Goal: Task Accomplishment & Management: Complete application form

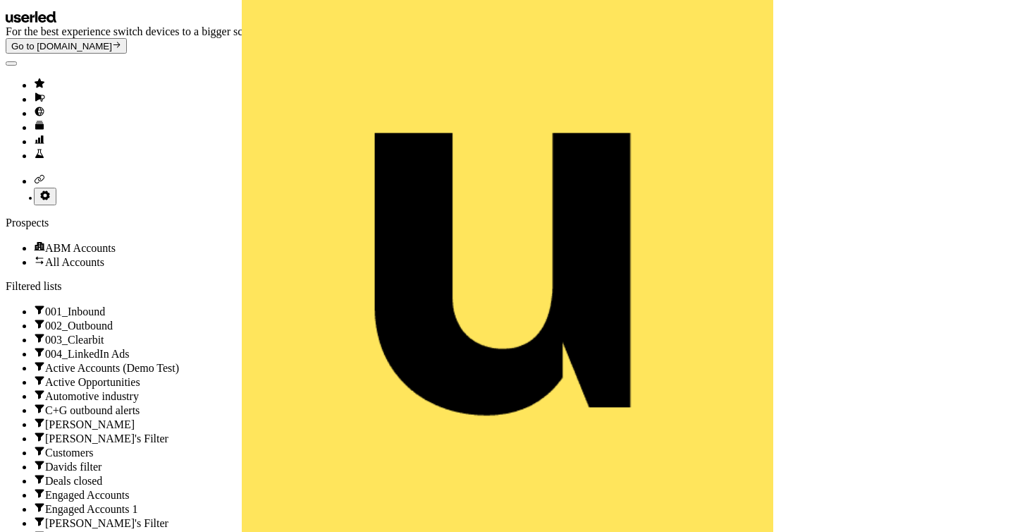
scroll to position [85, 0]
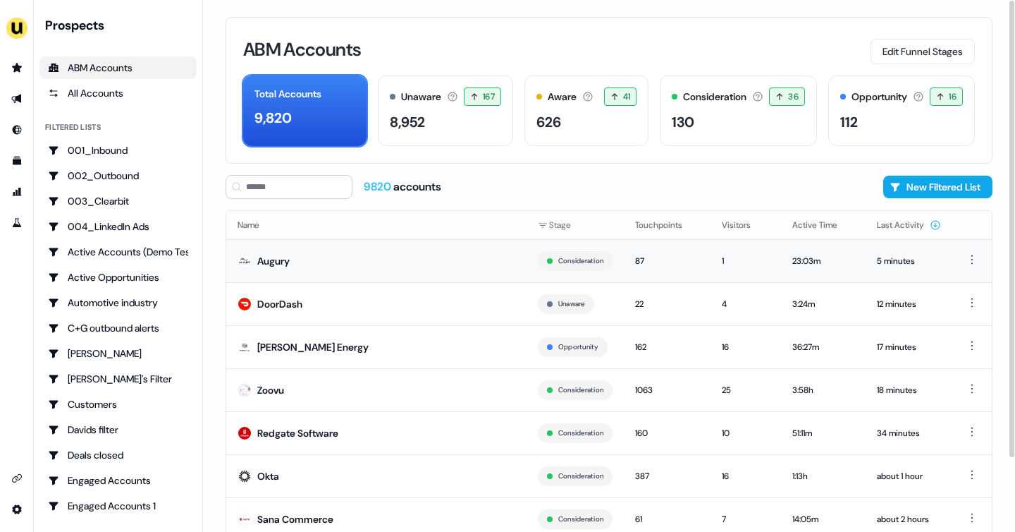
click at [379, 258] on td "Augury" at bounding box center [376, 260] width 300 height 43
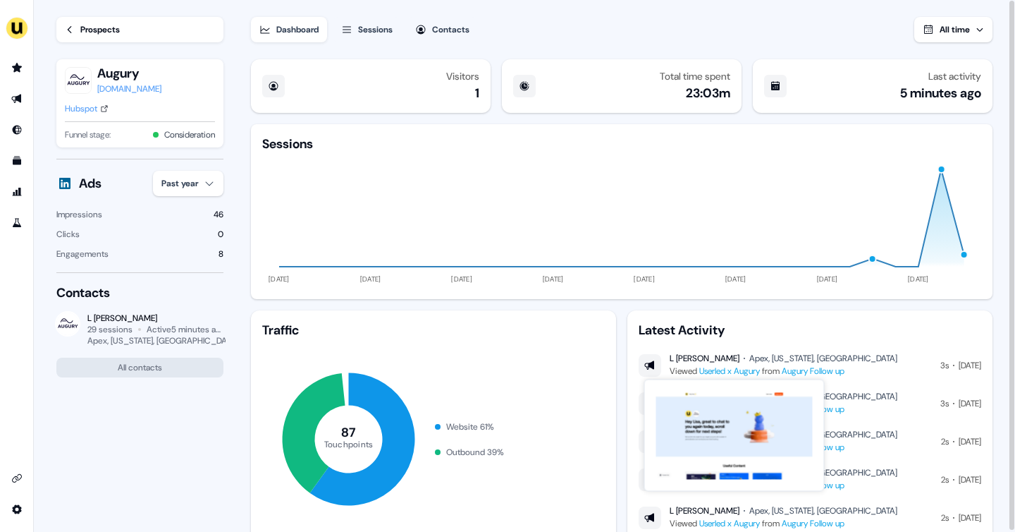
click at [739, 369] on link "Userled x Augury" at bounding box center [729, 370] width 61 height 11
click at [112, 32] on div "Prospects" at bounding box center [99, 30] width 39 height 14
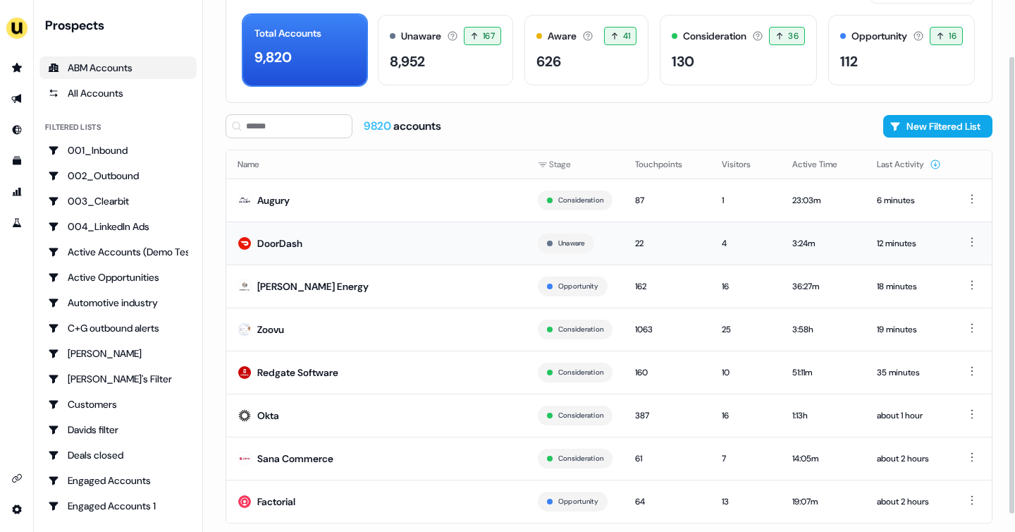
scroll to position [85, 0]
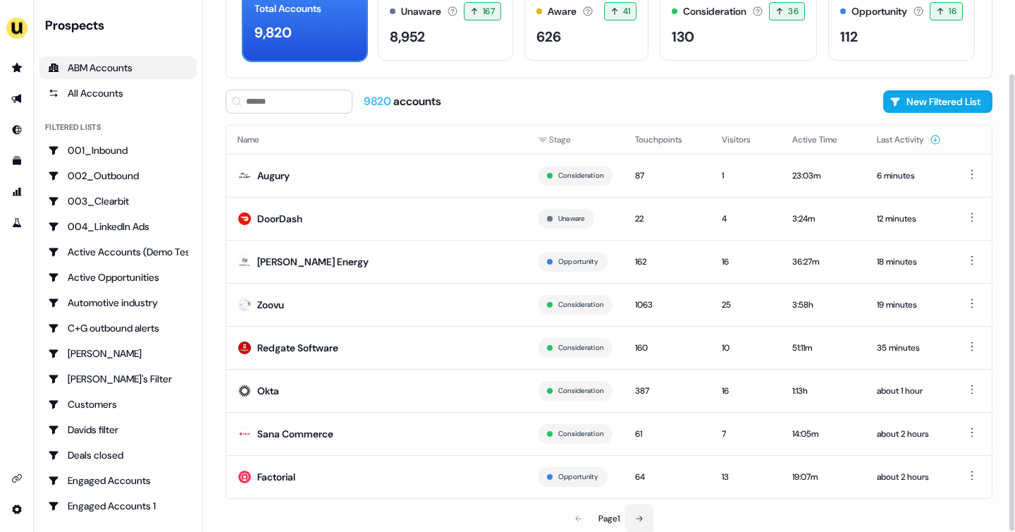
click at [636, 511] on button at bounding box center [639, 518] width 28 height 28
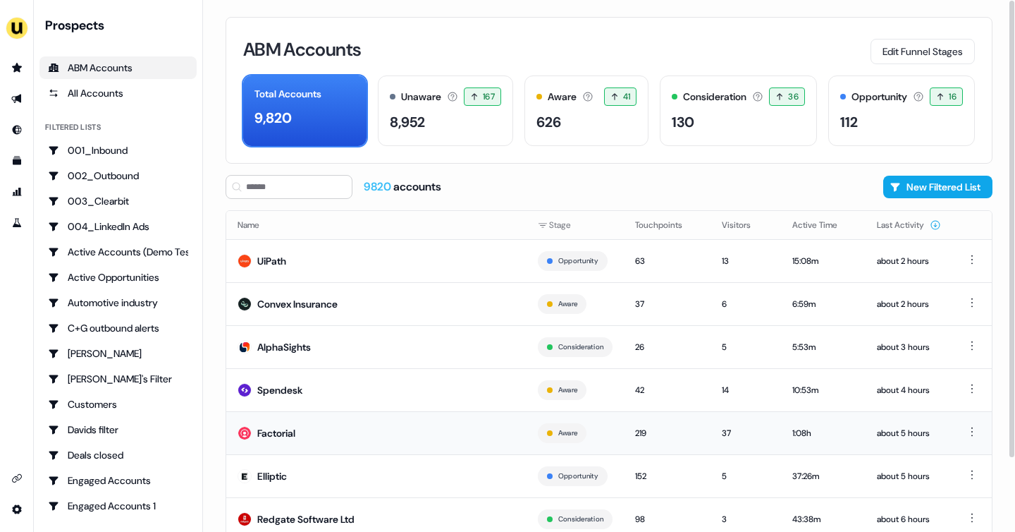
scroll to position [85, 0]
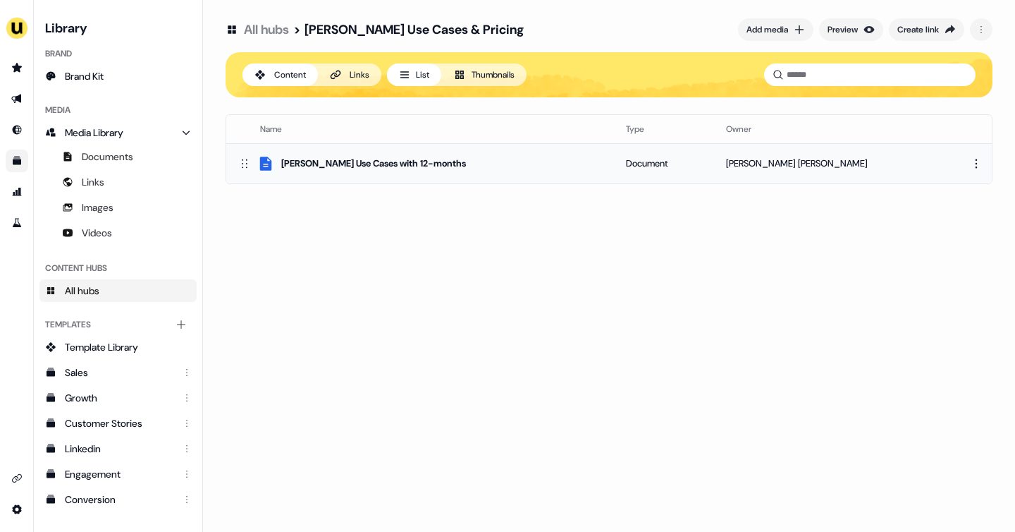
click at [398, 166] on div "[PERSON_NAME] Use Cases with 12-months" at bounding box center [373, 164] width 185 height 14
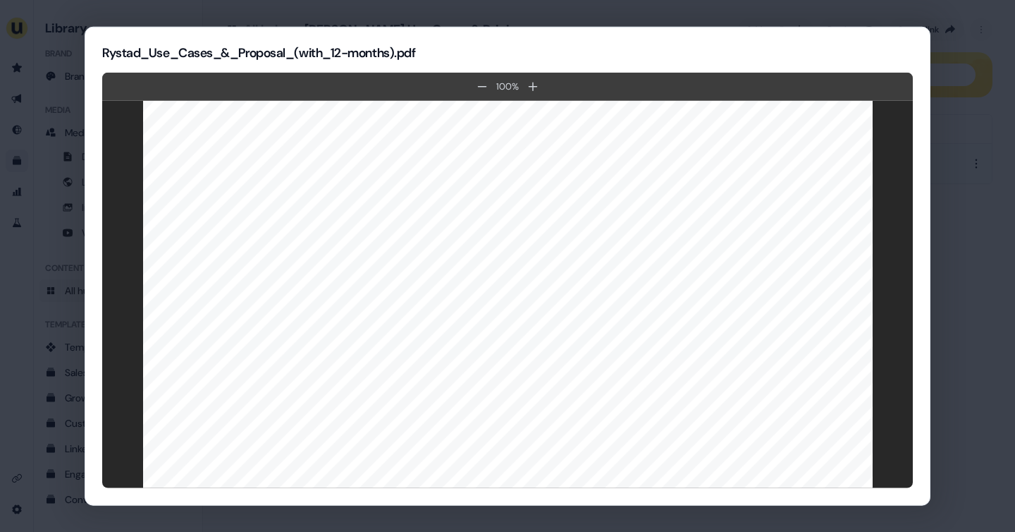
scroll to position [2553, 0]
click at [85, 202] on div "Rystad_Use_Cases_&_Proposal_(with_12-months).pdf 100 %" at bounding box center [508, 266] width 846 height 479
click at [111, 203] on div at bounding box center [507, 296] width 811 height 427
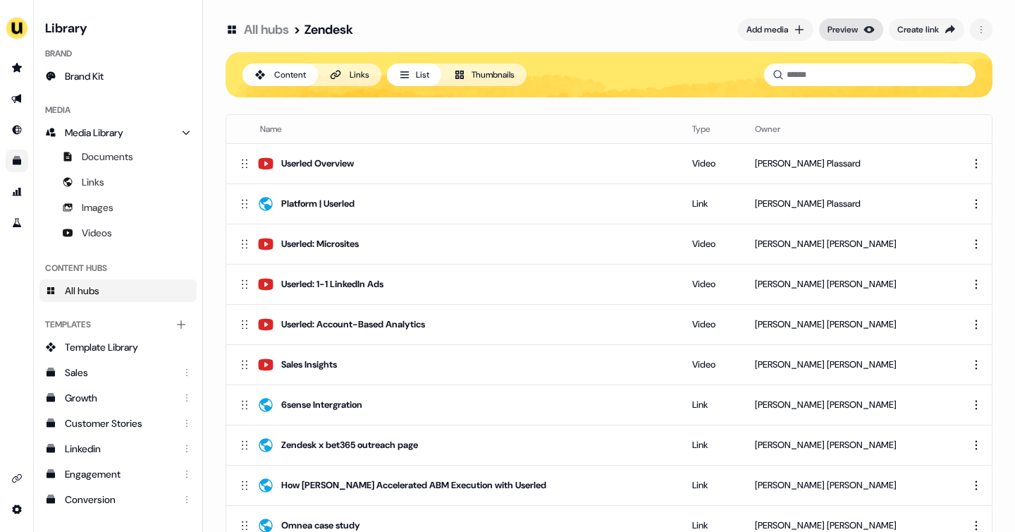
click at [840, 28] on div "Preview" at bounding box center [843, 30] width 30 height 14
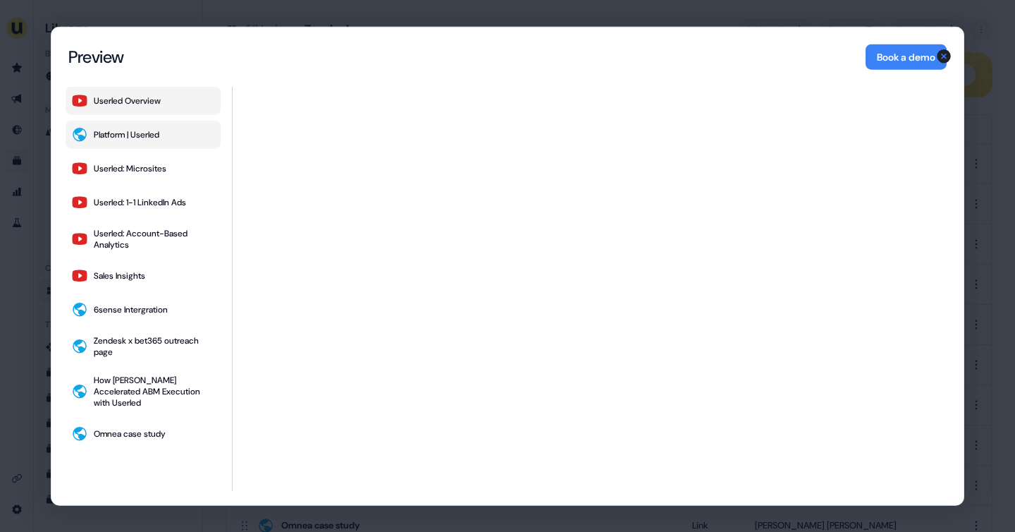
click at [117, 129] on div "Platform | Userled" at bounding box center [127, 134] width 66 height 11
click at [174, 163] on button "Userled: Microsites" at bounding box center [143, 168] width 155 height 28
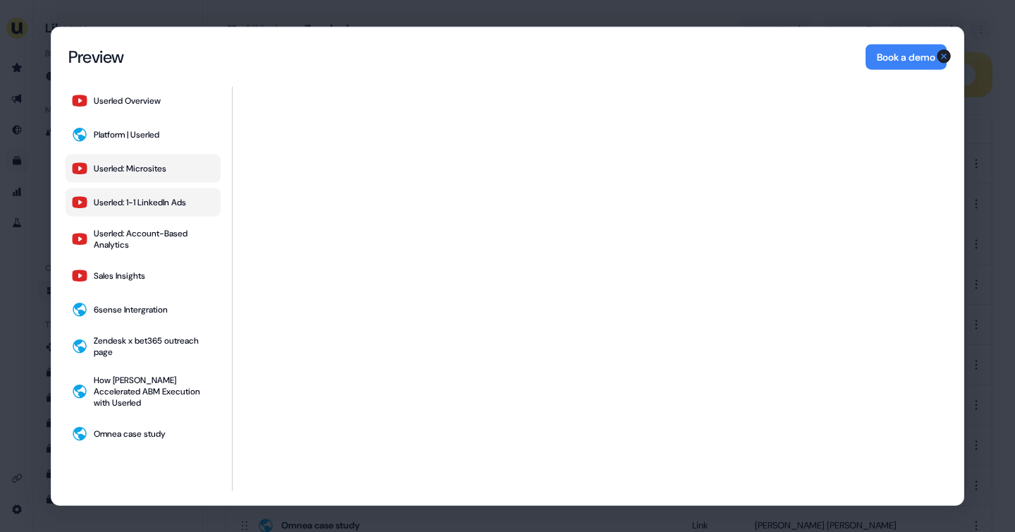
click at [167, 197] on div "Userled: 1-1 LinkedIn Ads" at bounding box center [140, 202] width 92 height 11
click at [166, 229] on div "Userled: Account-Based Analytics" at bounding box center [154, 239] width 121 height 23
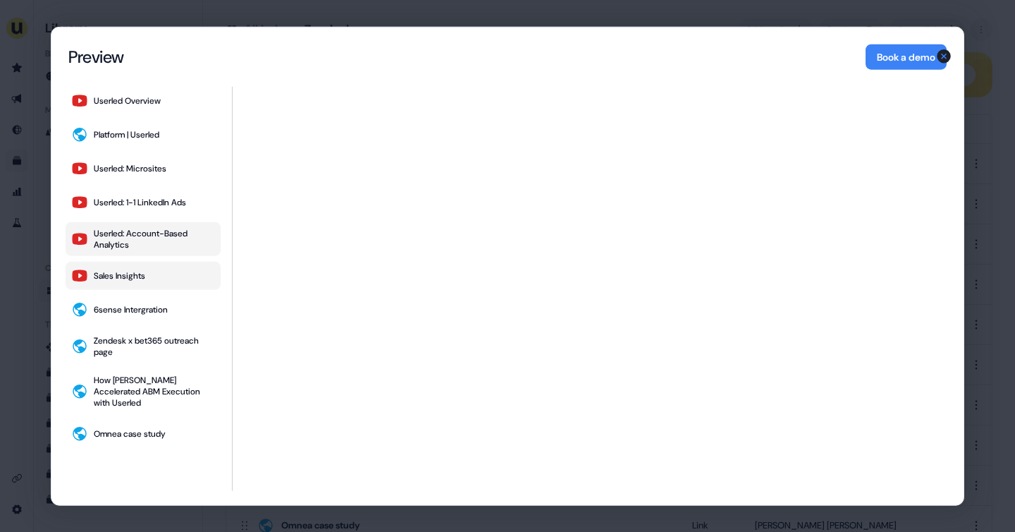
click at [169, 267] on button "Sales Insights" at bounding box center [143, 276] width 155 height 28
click at [54, 270] on div "Userled Overview Platform | Userled Userled: Microsites Userled: 1-1 LinkedIn A…" at bounding box center [507, 296] width 912 height 418
click at [37, 269] on div "Content Hub Preview Preview Book a demo Userled Overview Platform | Userled Use…" at bounding box center [507, 266] width 1015 height 532
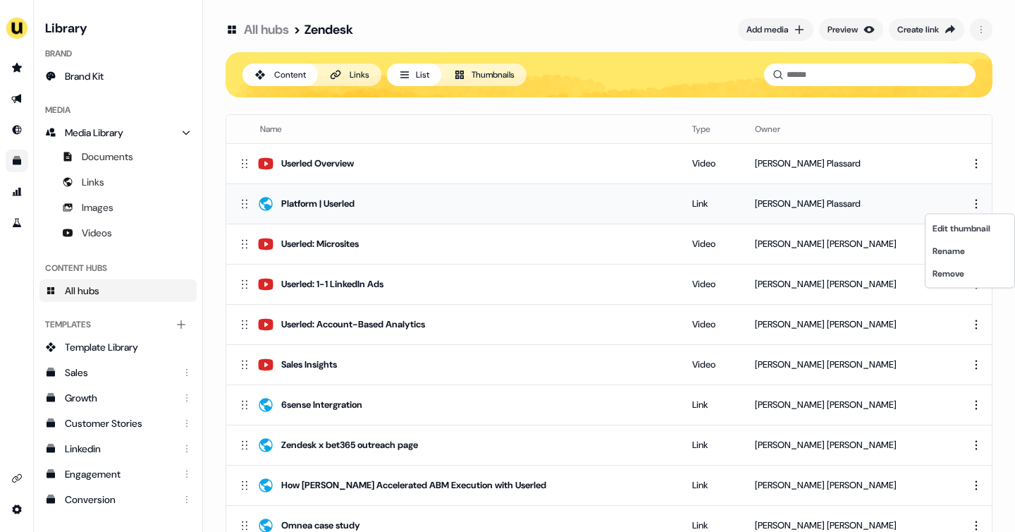
click at [971, 207] on html "For the best experience switch devices to a bigger screen. Go to Userled.io Lib…" at bounding box center [507, 266] width 1015 height 532
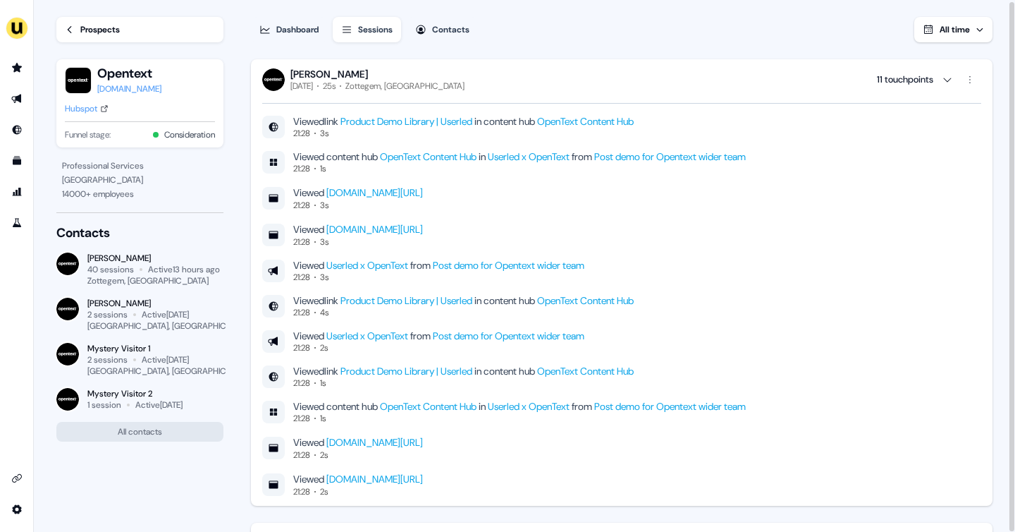
click at [82, 27] on div "Prospects" at bounding box center [99, 30] width 39 height 14
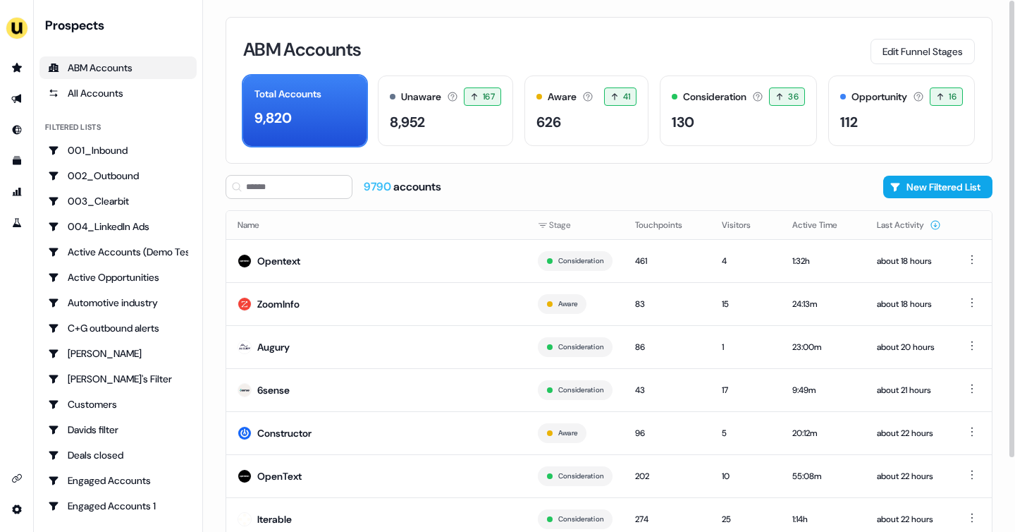
scroll to position [85, 0]
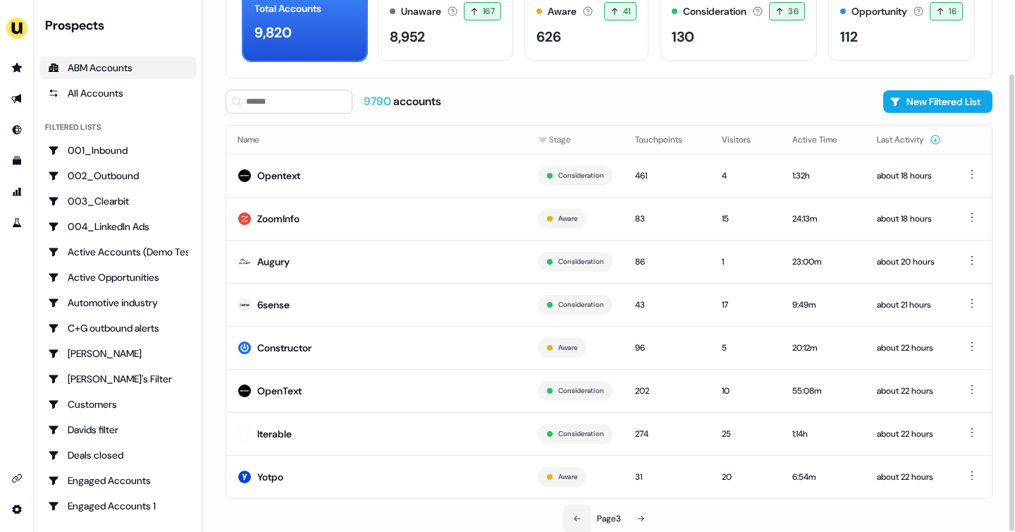
click at [575, 514] on icon at bounding box center [577, 518] width 8 height 8
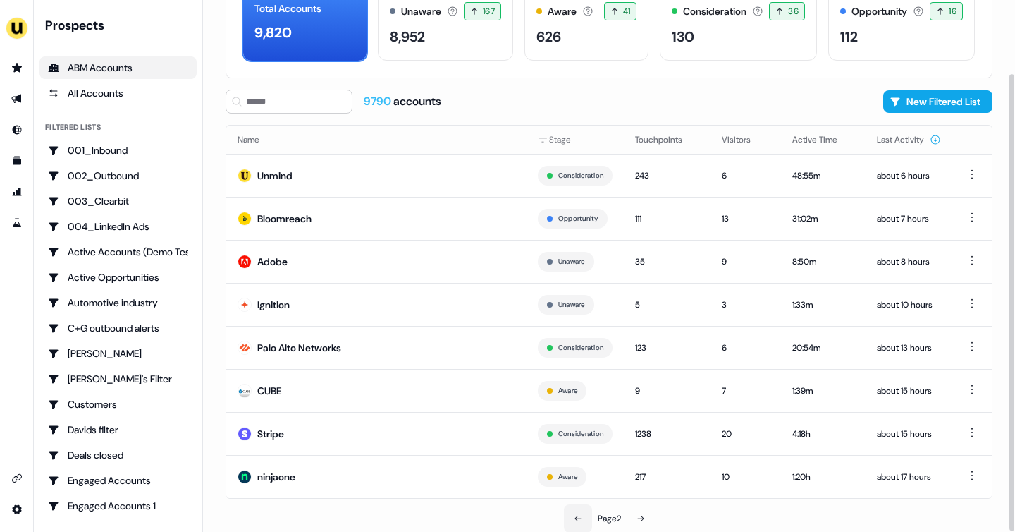
click at [575, 514] on icon at bounding box center [578, 518] width 8 height 8
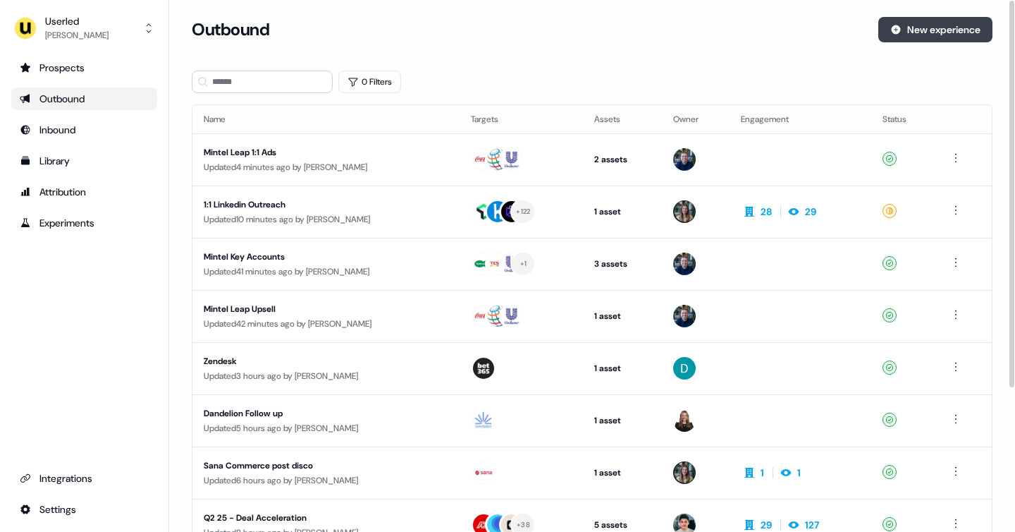
click at [898, 30] on icon at bounding box center [896, 29] width 11 height 11
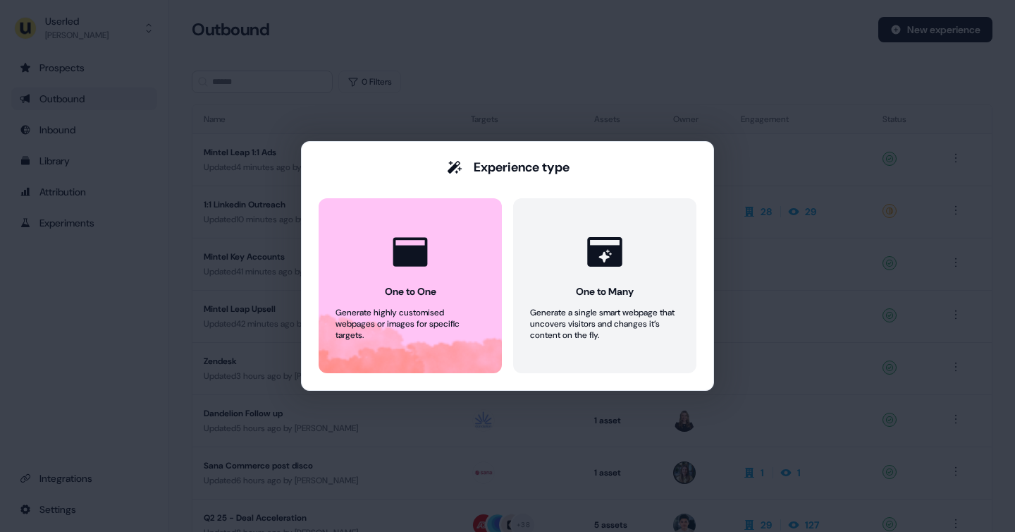
click at [667, 71] on div "Experience type One to One Generate highly customised webpages or images for sp…" at bounding box center [507, 266] width 1015 height 532
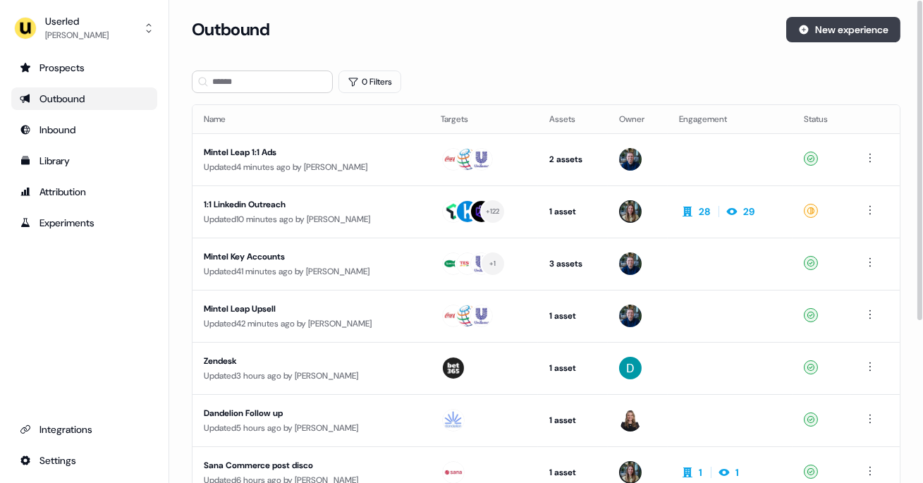
click at [832, 32] on button "New experience" at bounding box center [843, 29] width 114 height 25
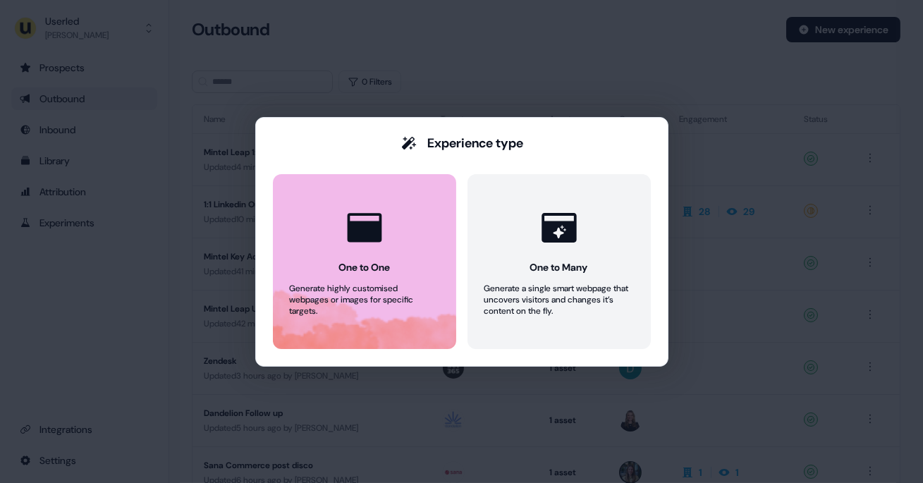
click at [351, 279] on button "One to One Generate highly customised webpages or images for specific targets." at bounding box center [364, 261] width 183 height 175
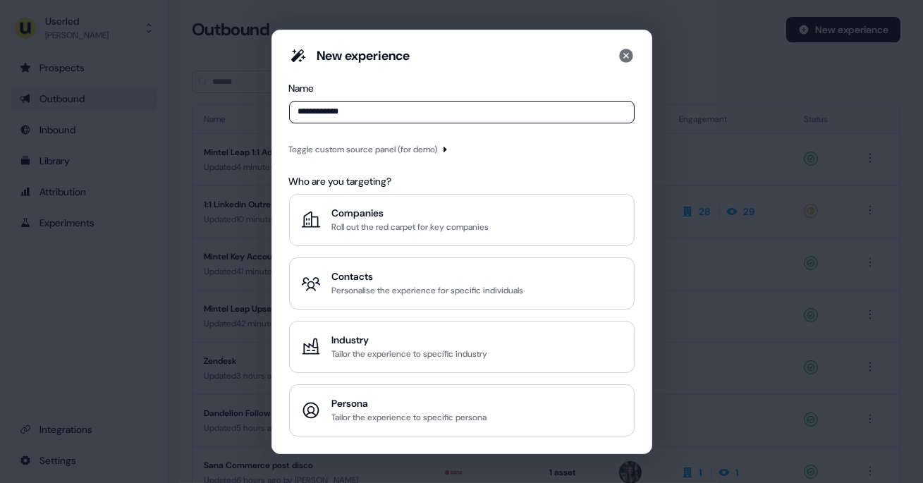
type input "**********"
click at [398, 152] on div "Toggle custom source panel (for demo)" at bounding box center [363, 149] width 149 height 14
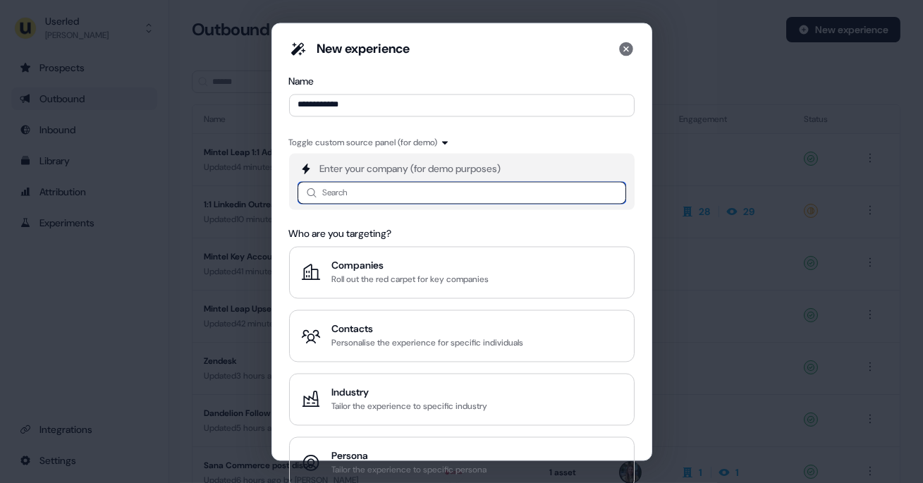
click at [367, 193] on input at bounding box center [462, 192] width 329 height 23
click at [628, 46] on icon at bounding box center [626, 49] width 14 height 14
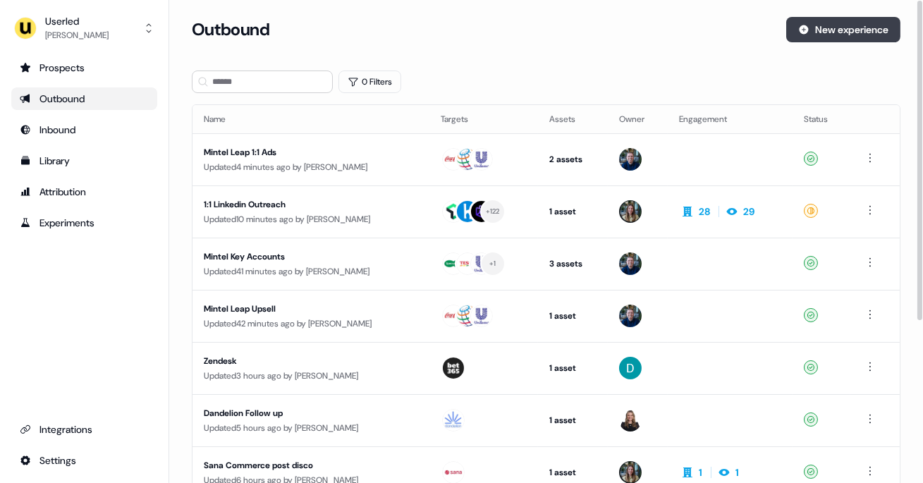
click at [826, 32] on button "New experience" at bounding box center [843, 29] width 114 height 25
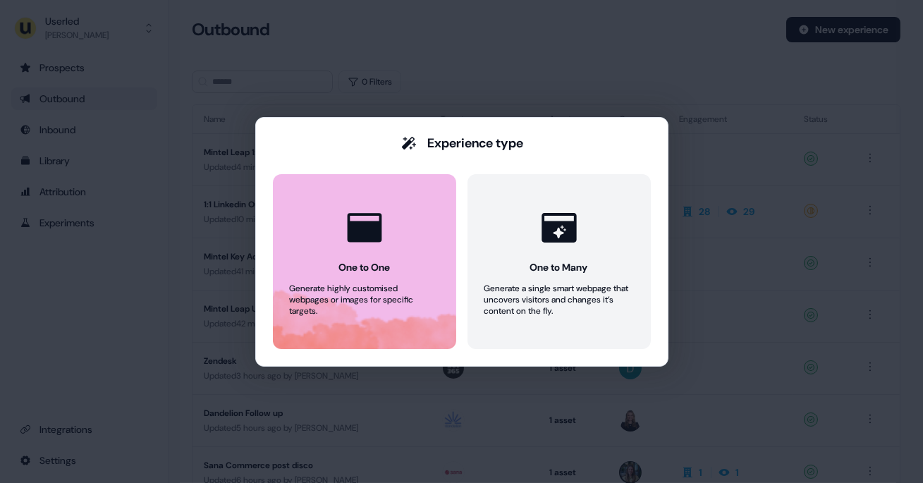
click at [340, 269] on div "One to One" at bounding box center [363, 267] width 51 height 14
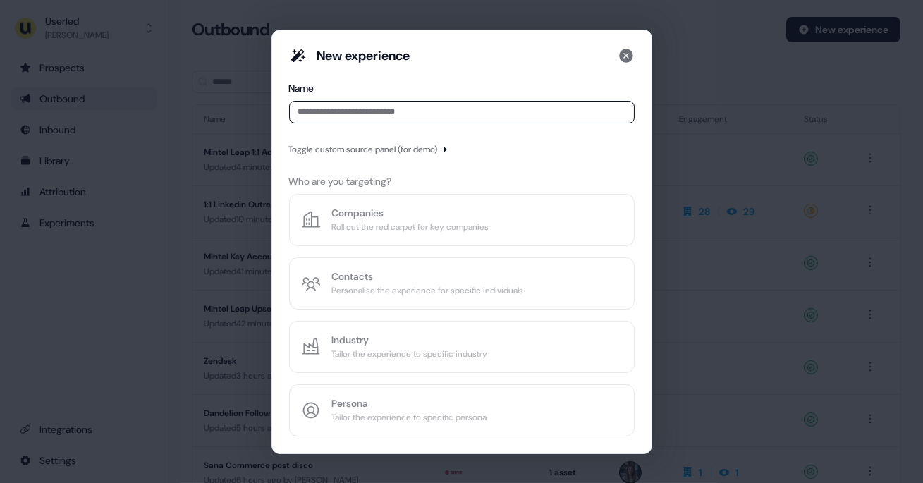
click at [372, 116] on input at bounding box center [462, 112] width 346 height 23
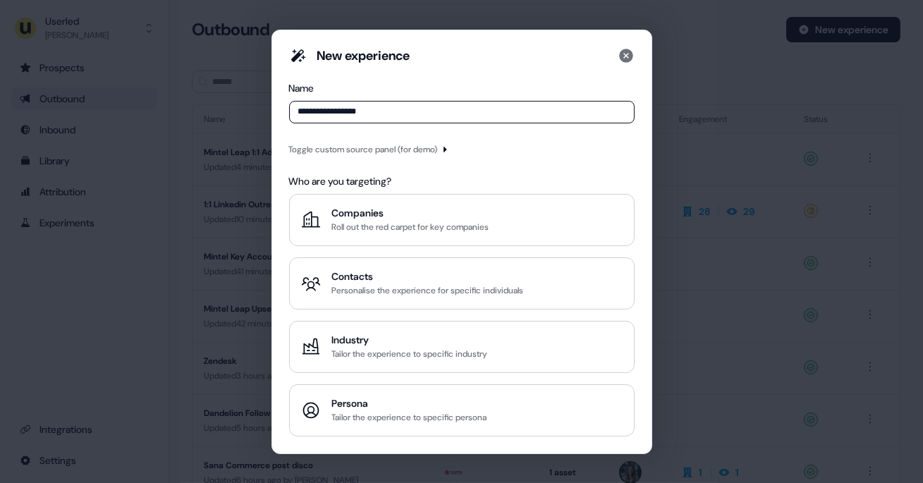
type input "**********"
click at [429, 154] on div "Toggle custom source panel (for demo)" at bounding box center [363, 149] width 149 height 14
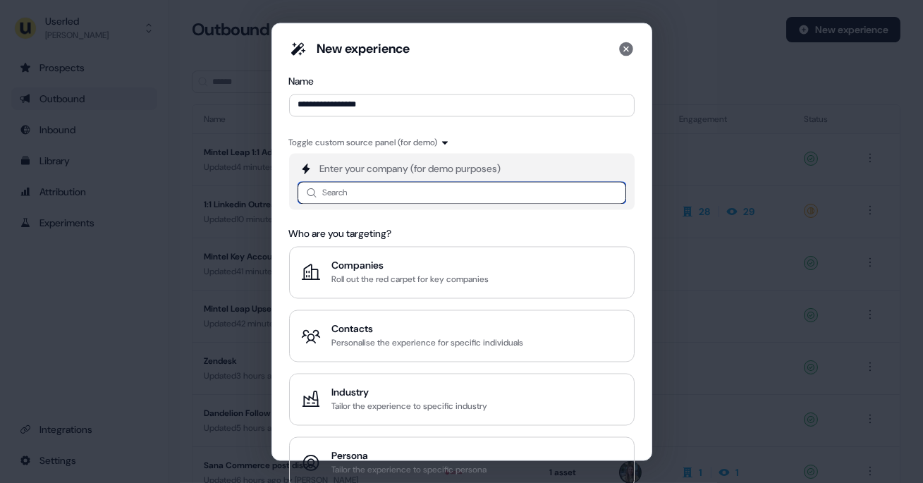
click at [367, 189] on input at bounding box center [462, 192] width 329 height 23
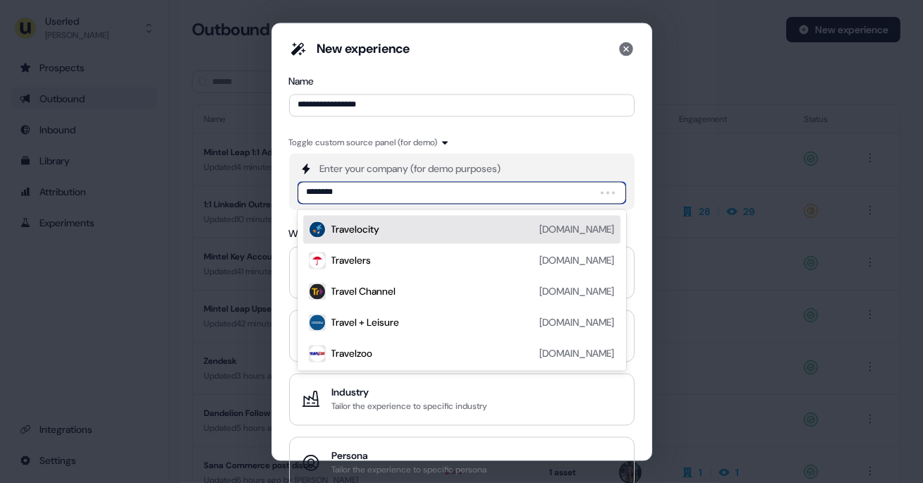
type input "*********"
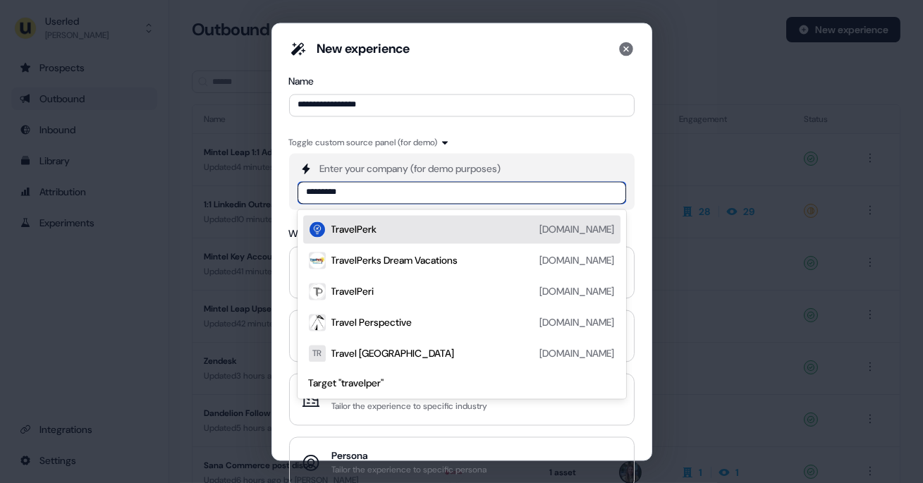
click at [390, 227] on div "TravelPerk travelperk.com" at bounding box center [472, 229] width 283 height 17
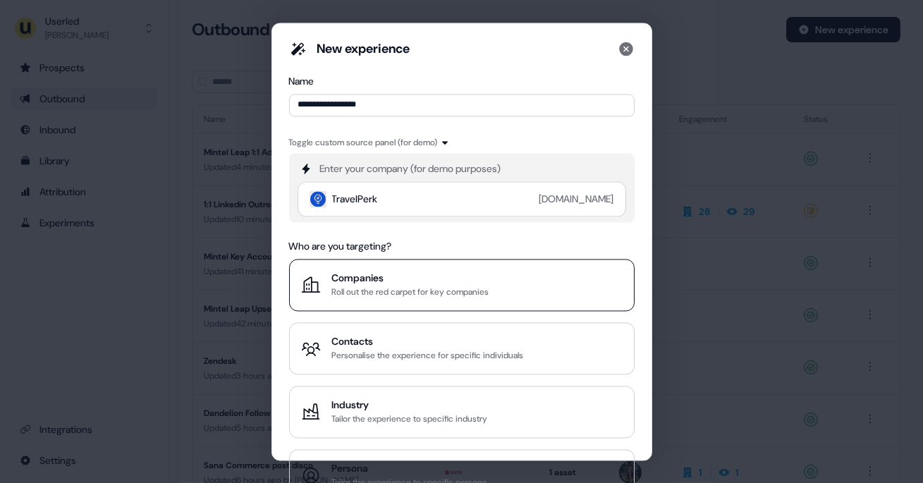
click at [358, 293] on div "Roll out the red carpet for key companies" at bounding box center [410, 292] width 157 height 14
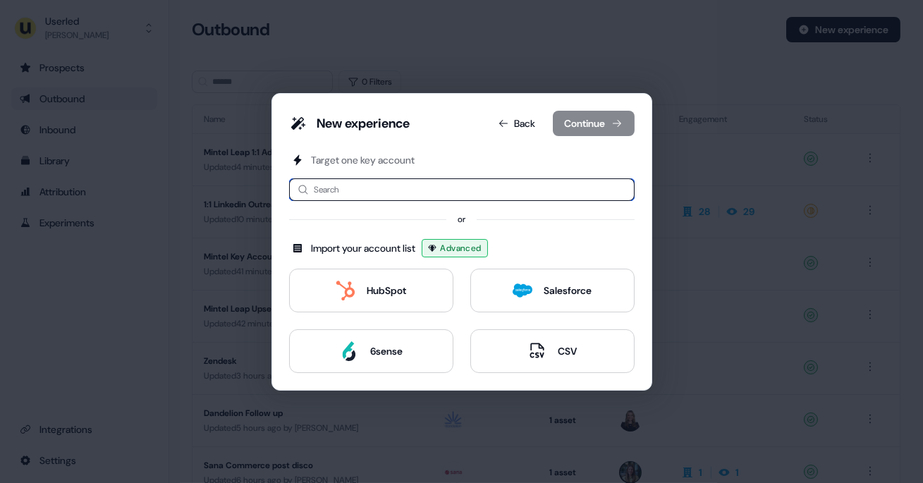
click at [341, 195] on input at bounding box center [462, 189] width 346 height 23
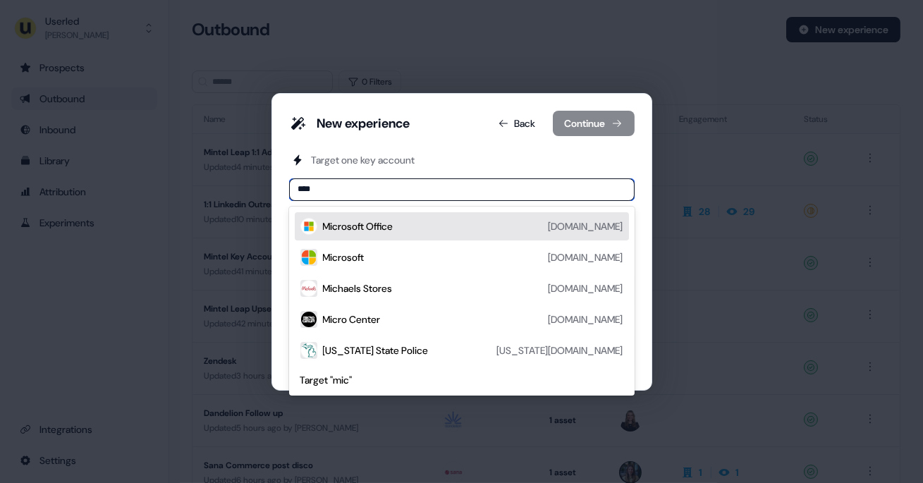
type input "*****"
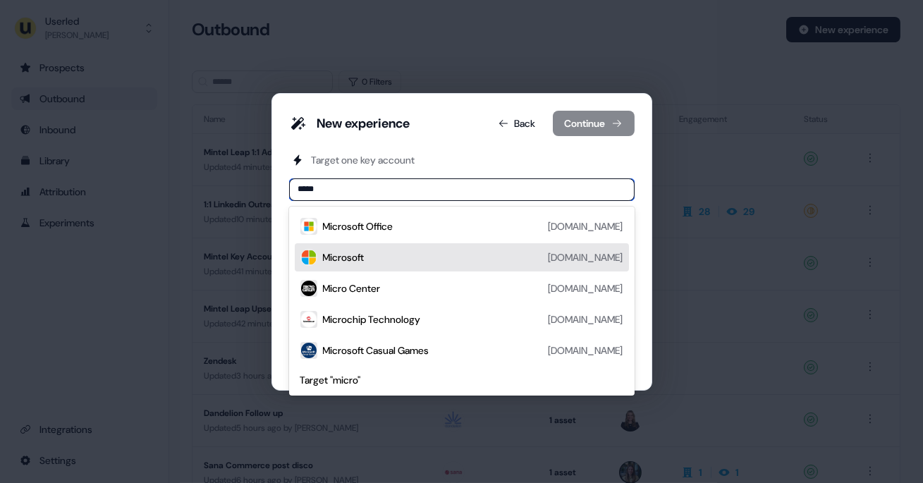
click at [352, 258] on div "Microsoft" at bounding box center [344, 257] width 42 height 14
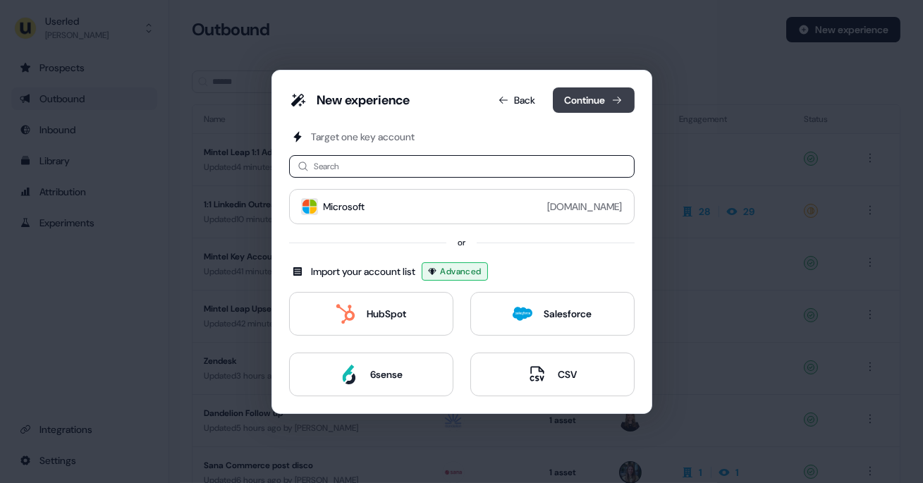
click at [589, 109] on button "Continue" at bounding box center [594, 99] width 82 height 25
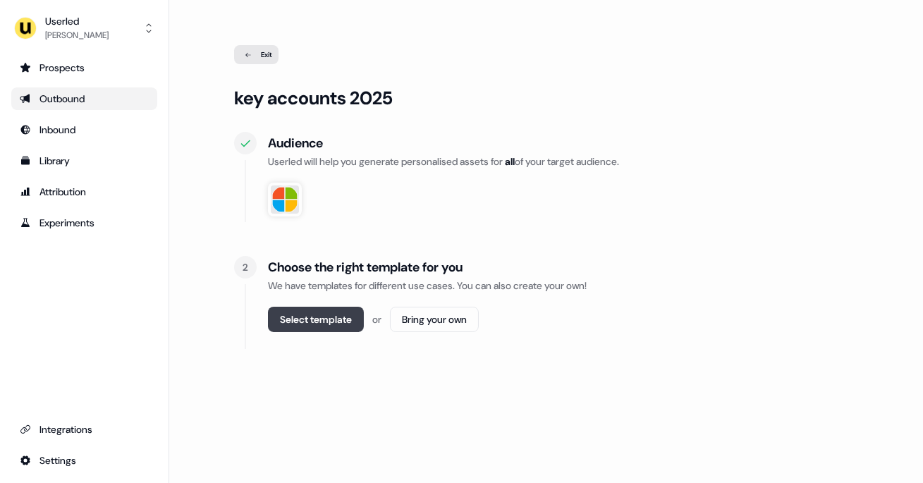
click at [333, 322] on button "Select template" at bounding box center [316, 319] width 96 height 25
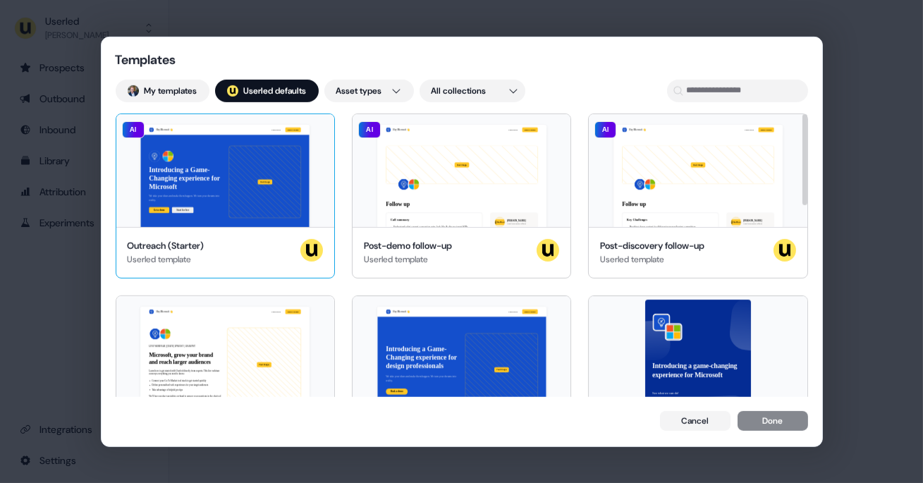
click at [236, 223] on div "Hey Microsoft 👋 Learn more Book a demo Introducing a Game-Changing experience f…" at bounding box center [225, 170] width 218 height 113
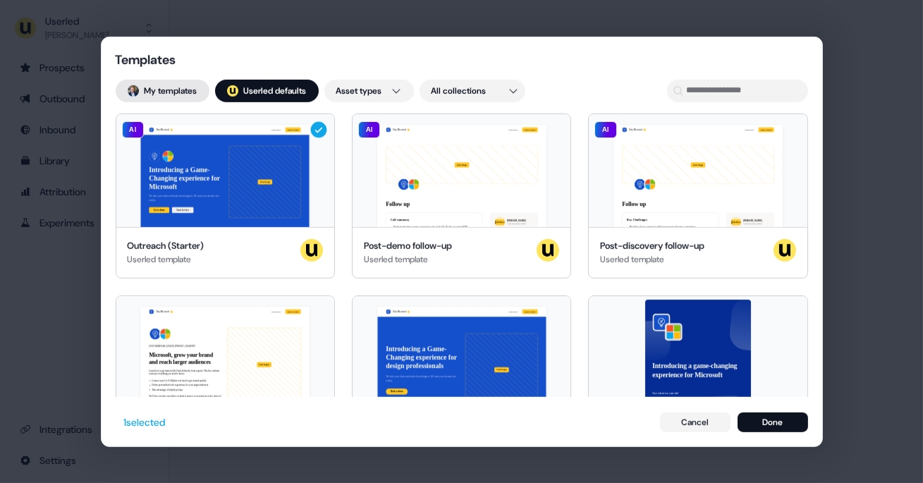
click at [187, 93] on button "My templates" at bounding box center [163, 90] width 94 height 23
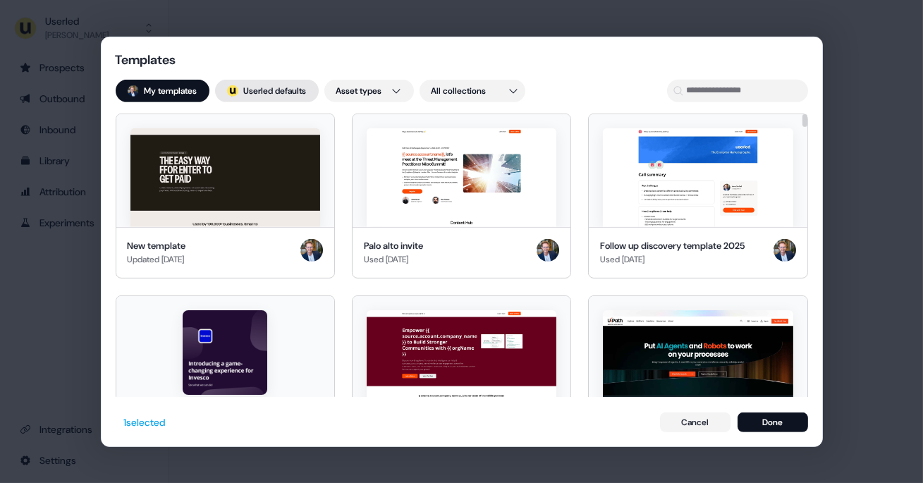
click at [257, 92] on button "; Userled defaults" at bounding box center [267, 90] width 104 height 23
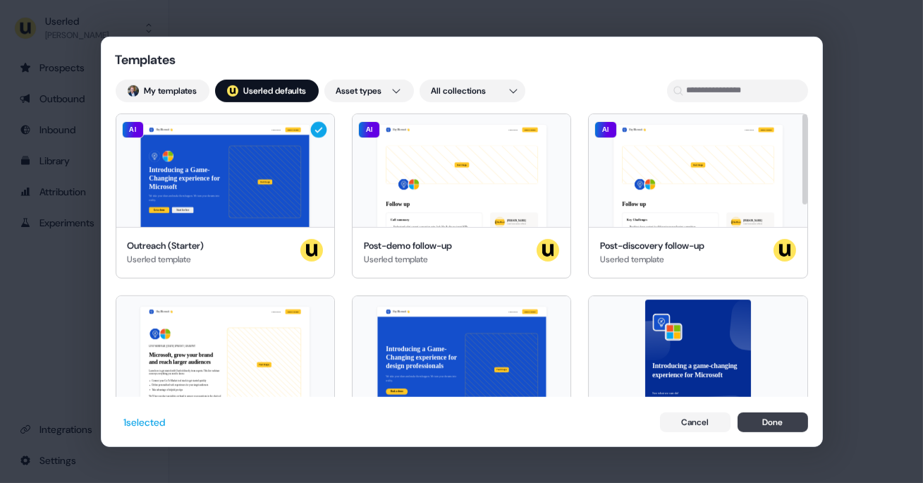
click at [783, 429] on button "Done" at bounding box center [773, 422] width 71 height 20
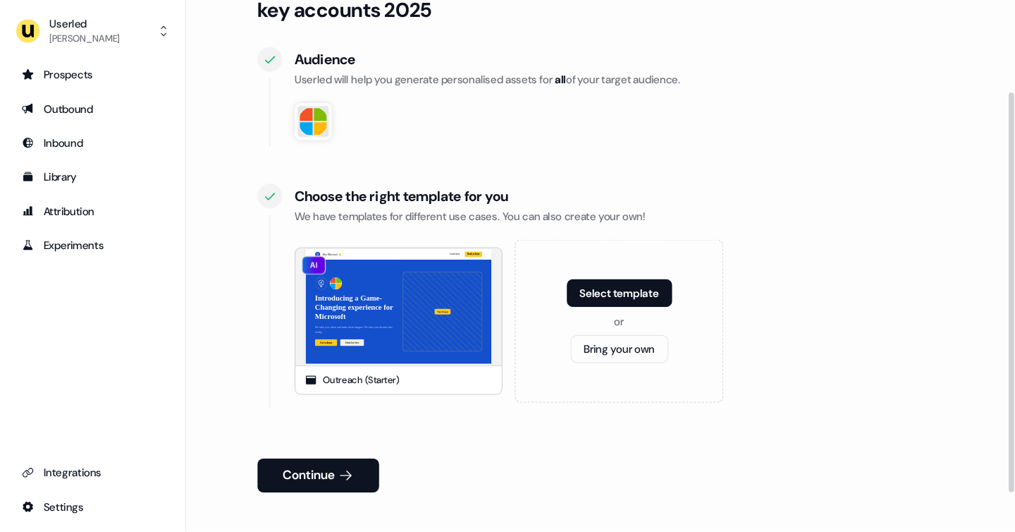
scroll to position [121, 0]
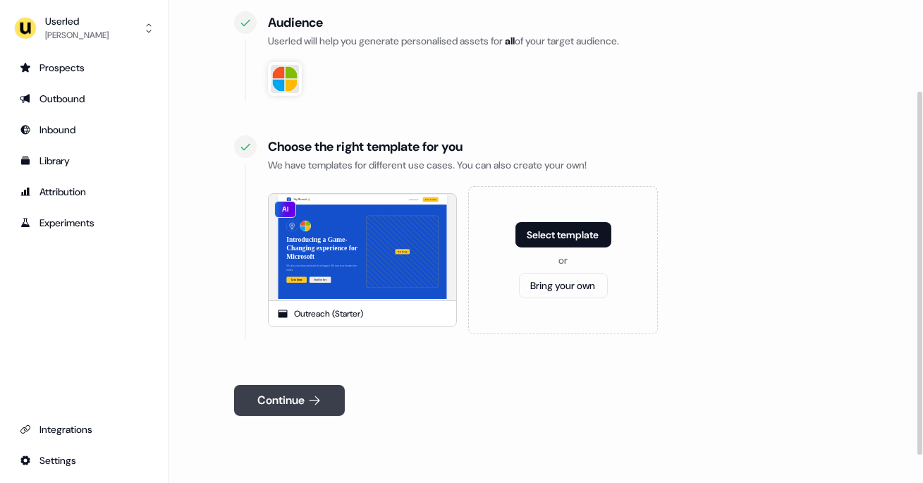
click at [295, 395] on button "Continue" at bounding box center [289, 400] width 111 height 31
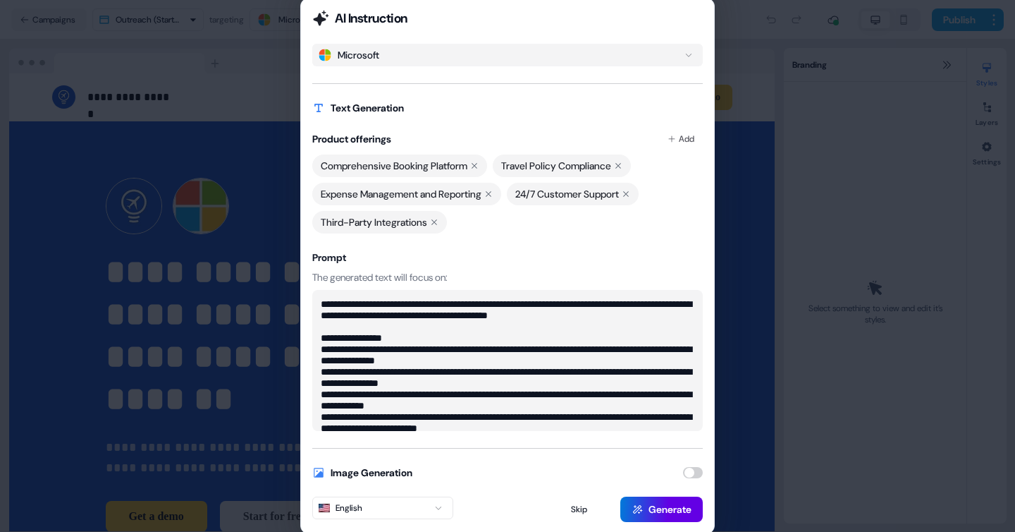
click at [695, 470] on button "button" at bounding box center [693, 472] width 20 height 11
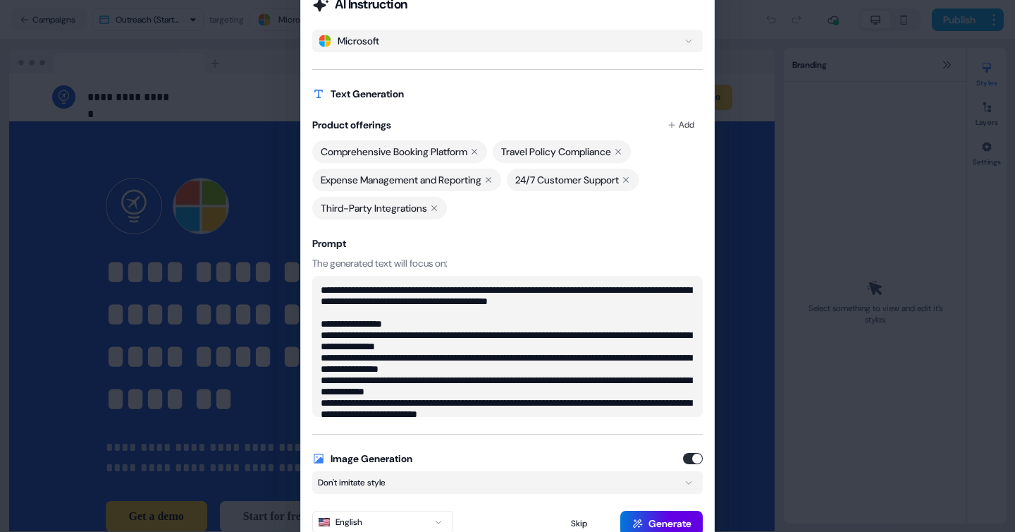
click at [357, 489] on button "Don't imitate style" at bounding box center [507, 482] width 391 height 23
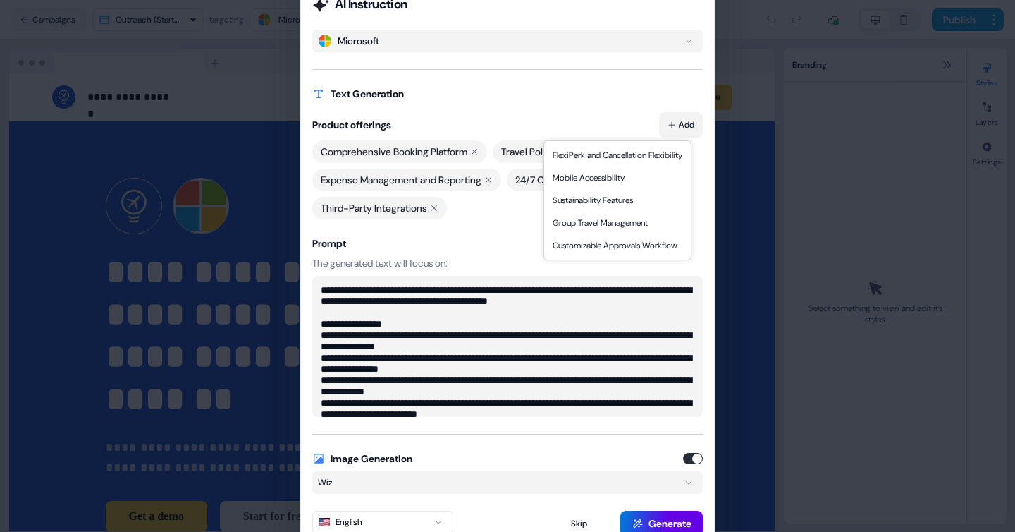
click at [682, 120] on button "Add" at bounding box center [681, 124] width 44 height 25
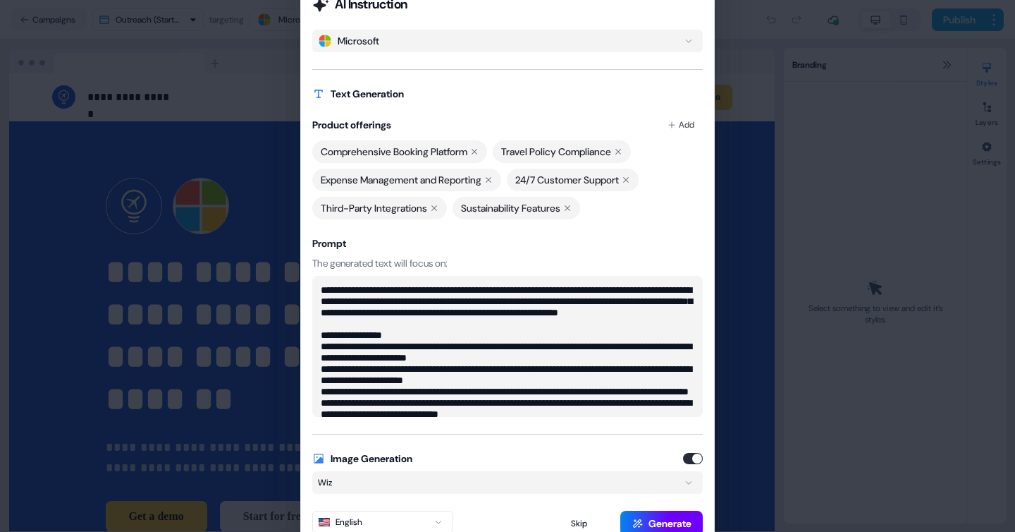
click at [647, 511] on button "Generate" at bounding box center [662, 523] width 82 height 25
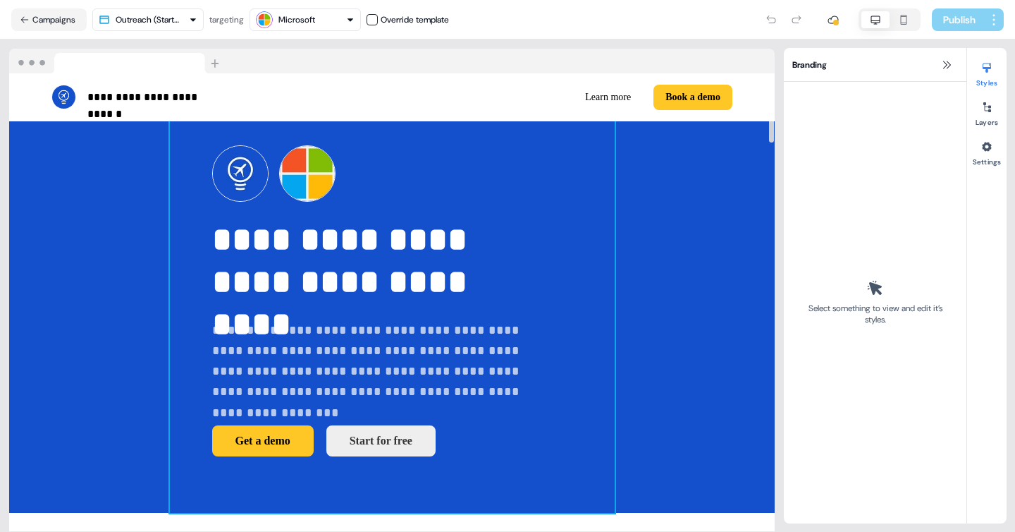
scroll to position [20, 0]
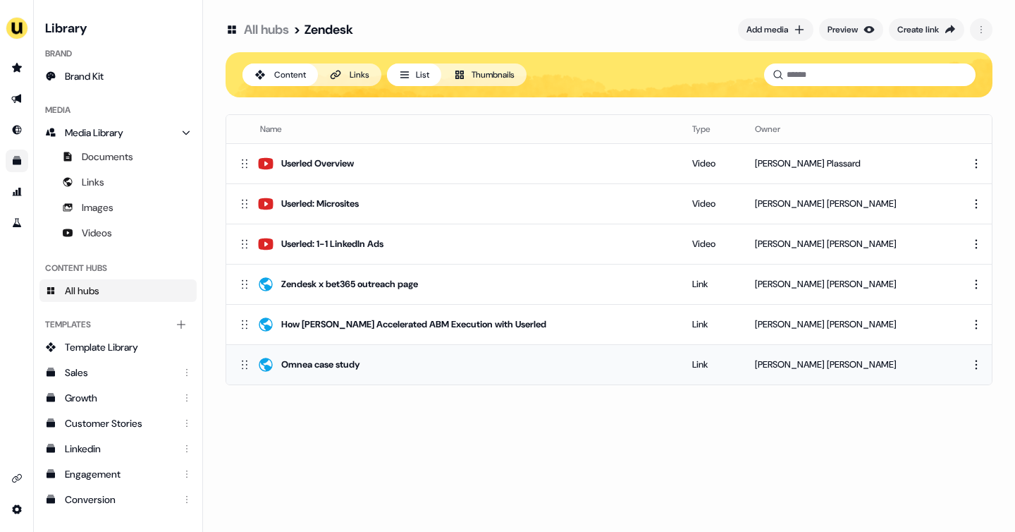
click at [357, 360] on div "Omnea case study" at bounding box center [320, 364] width 79 height 14
click at [338, 324] on div "How [PERSON_NAME] Accelerated ABM Execution with Userled" at bounding box center [413, 324] width 265 height 14
click at [381, 247] on div "Userled: 1-1 LinkedIn Ads" at bounding box center [332, 244] width 102 height 14
click at [322, 203] on div "Userled: Microsites" at bounding box center [320, 204] width 78 height 14
click at [335, 180] on td "Userled Overview" at bounding box center [453, 163] width 455 height 40
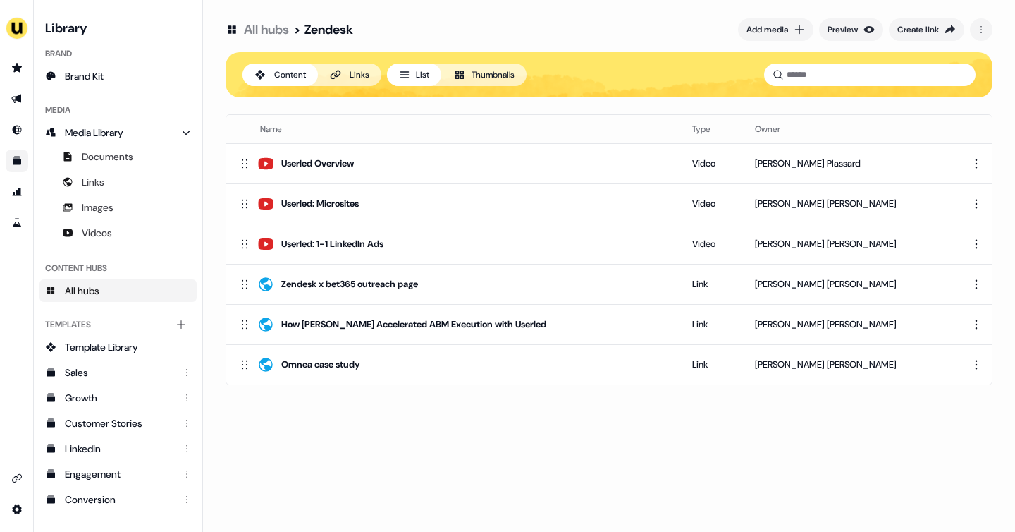
click at [7, 78] on li "side nav menu" at bounding box center [16, 67] width 33 height 23
click at [13, 75] on link "Go to prospects" at bounding box center [17, 67] width 23 height 23
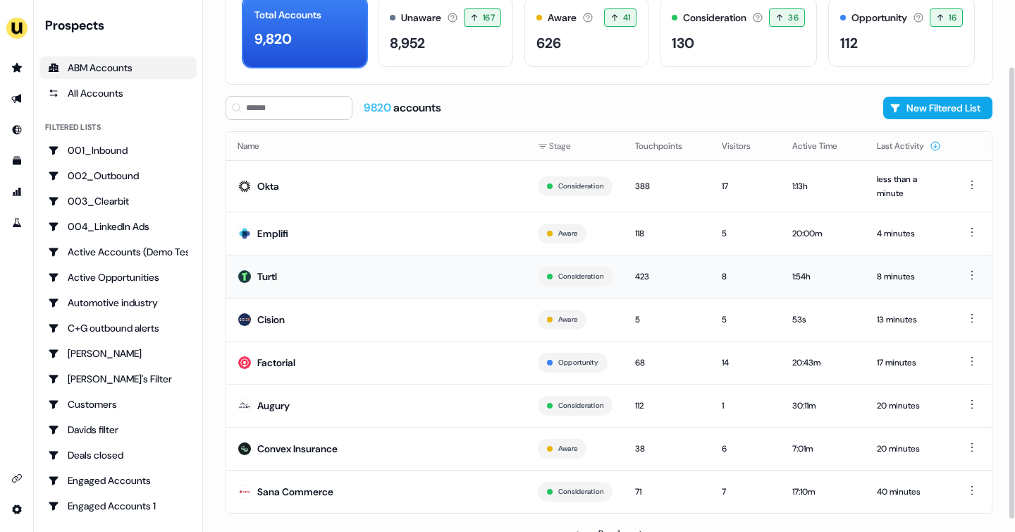
scroll to position [94, 0]
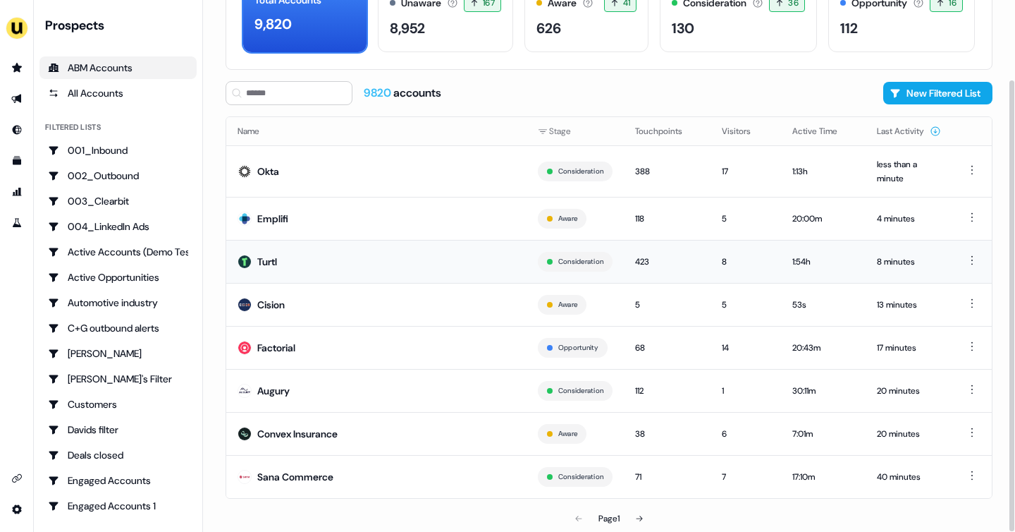
click at [324, 257] on td "Turtl" at bounding box center [376, 261] width 300 height 43
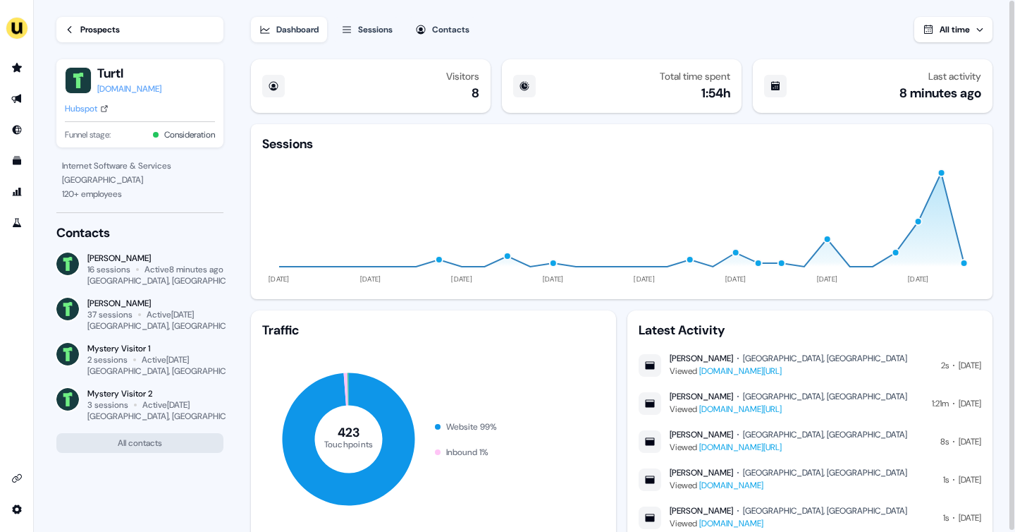
click at [87, 42] on div "Prospects Turtl turtl.co Hubspot Funnel stage: Consideration" at bounding box center [139, 79] width 167 height 159
click at [71, 37] on link "Prospects" at bounding box center [139, 29] width 167 height 25
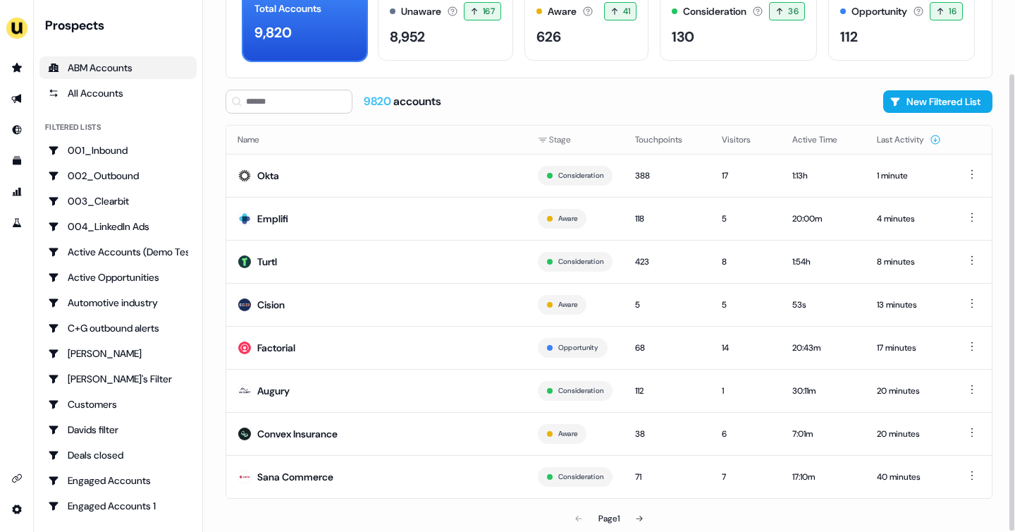
scroll to position [85, 0]
click at [640, 513] on button at bounding box center [639, 518] width 28 height 28
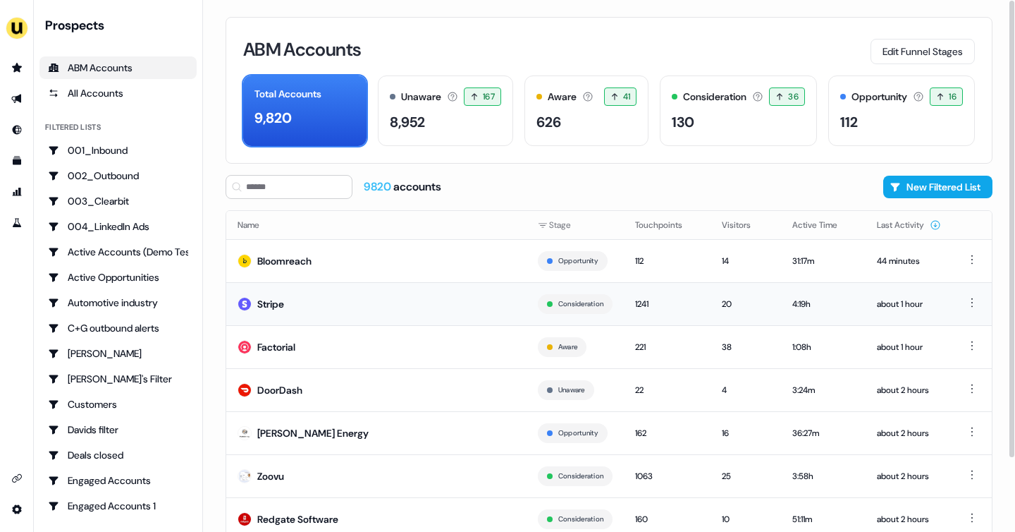
click at [359, 313] on td "Stripe" at bounding box center [376, 303] width 300 height 43
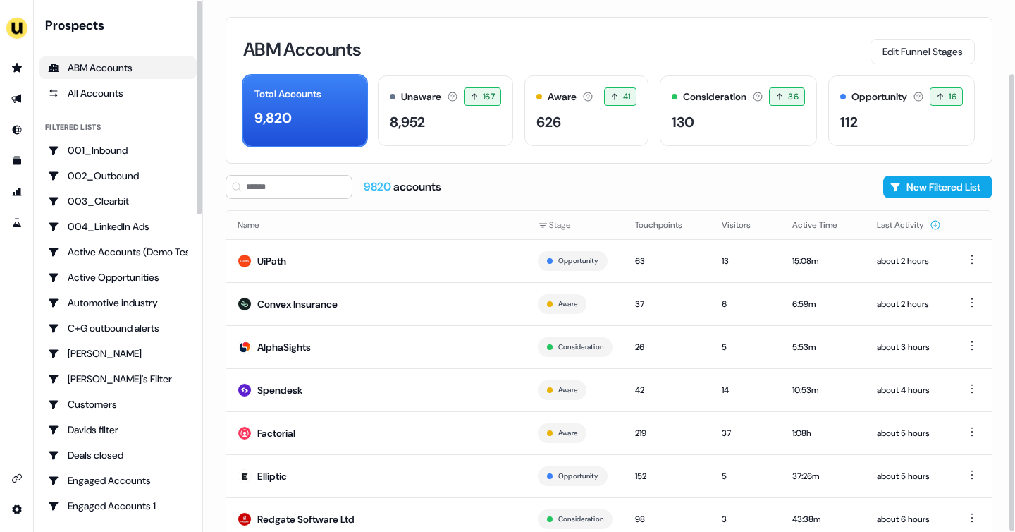
scroll to position [85, 0]
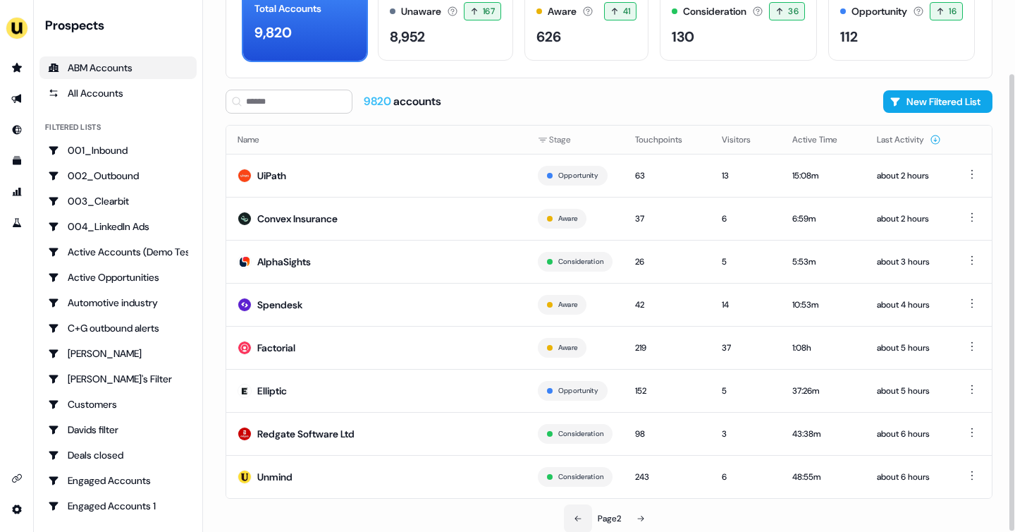
click at [574, 511] on button at bounding box center [578, 518] width 28 height 28
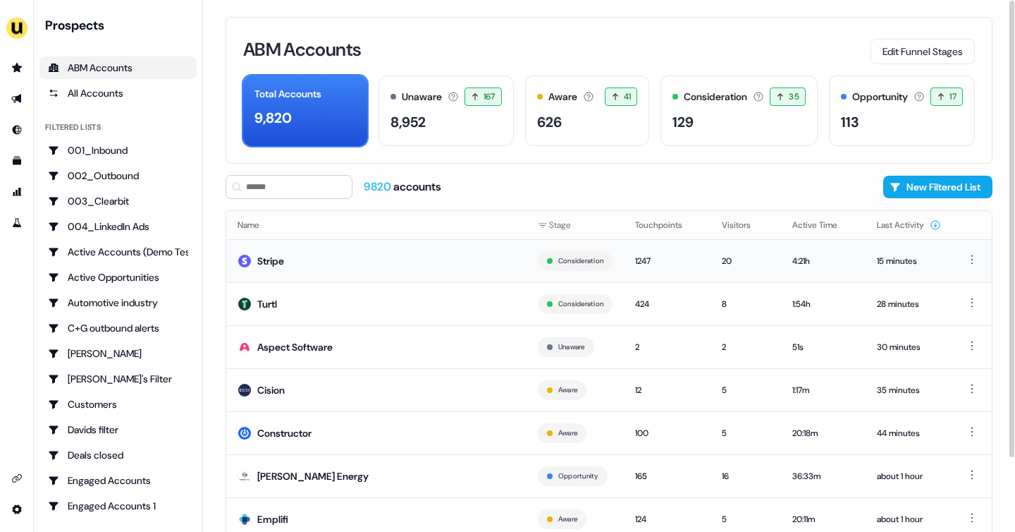
click at [460, 257] on td "Stripe" at bounding box center [376, 260] width 300 height 43
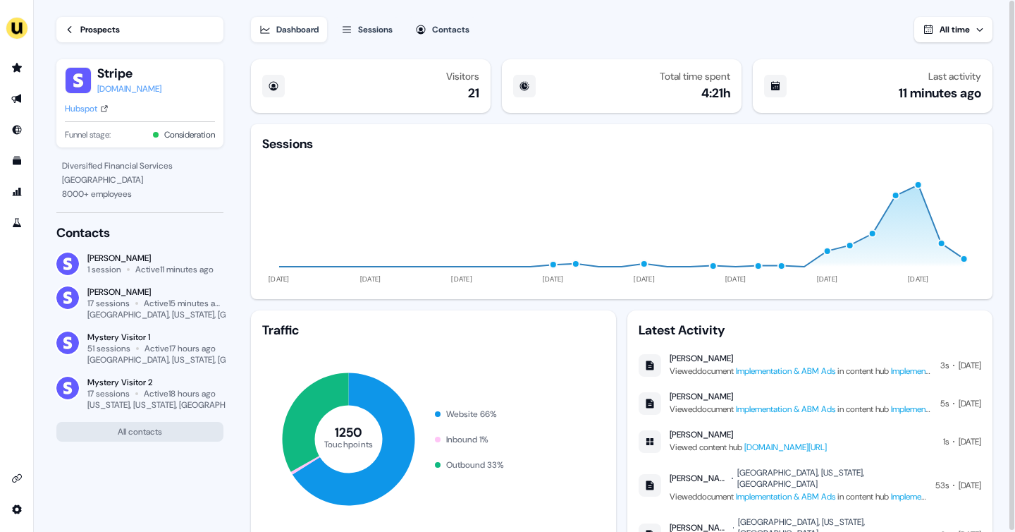
click at [775, 370] on link "Implementation & ABM Ads" at bounding box center [785, 370] width 99 height 11
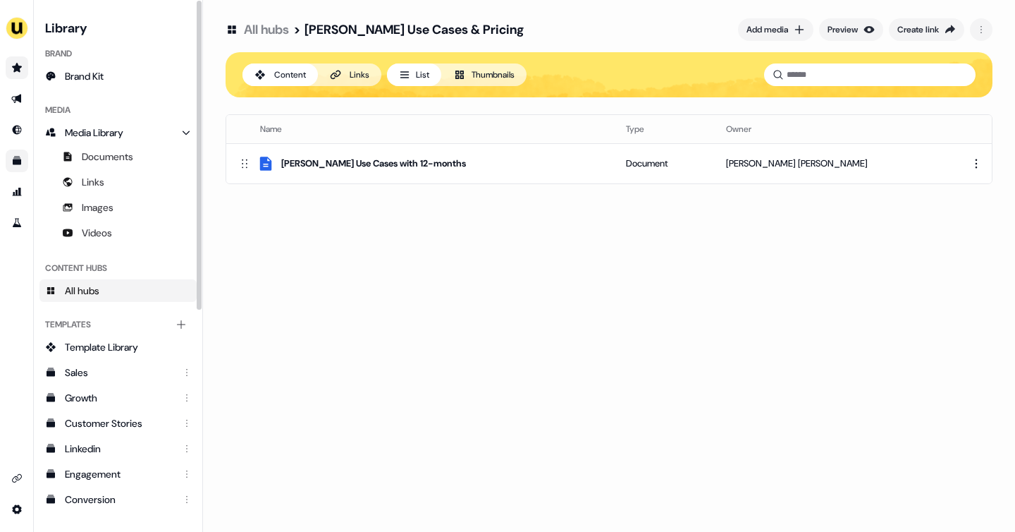
click at [10, 71] on link "Go to prospects" at bounding box center [17, 67] width 23 height 23
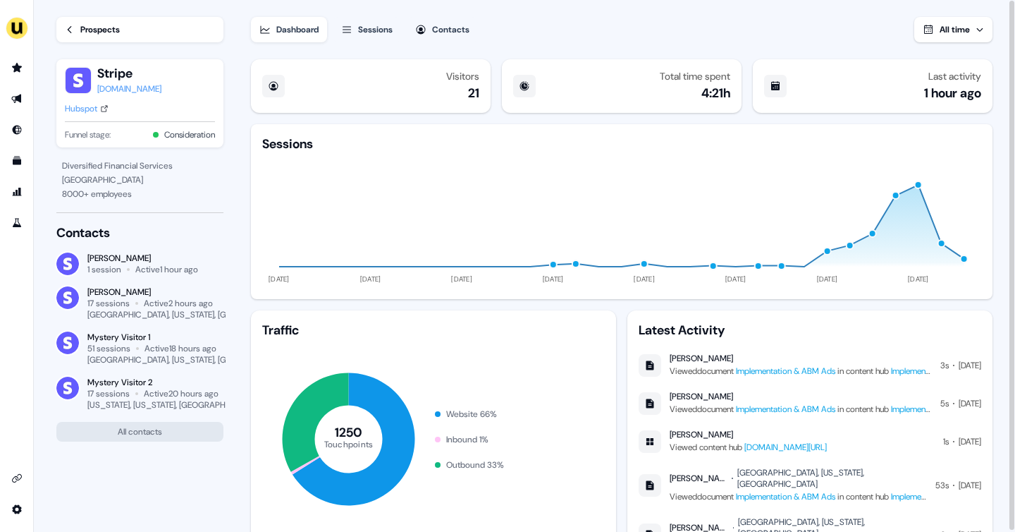
click at [73, 30] on icon at bounding box center [70, 30] width 10 height 10
